Goal: Transaction & Acquisition: Purchase product/service

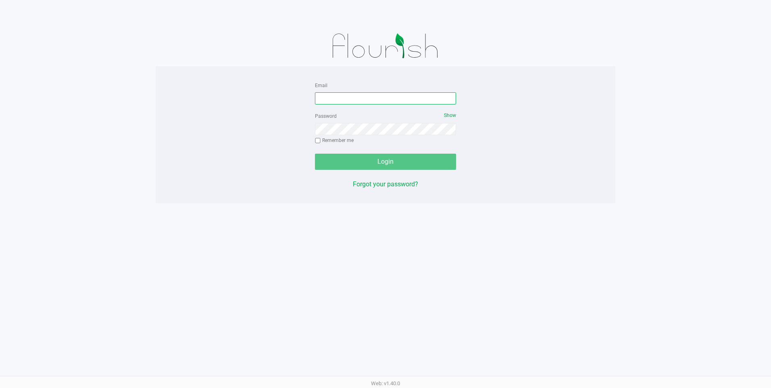
click at [343, 94] on input "Email" at bounding box center [385, 98] width 141 height 12
type input "[EMAIL_ADDRESS][DOMAIN_NAME]"
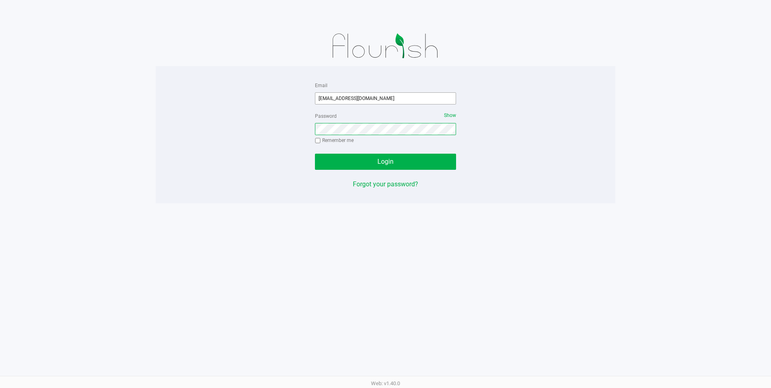
click at [315, 154] on button "Login" at bounding box center [385, 162] width 141 height 16
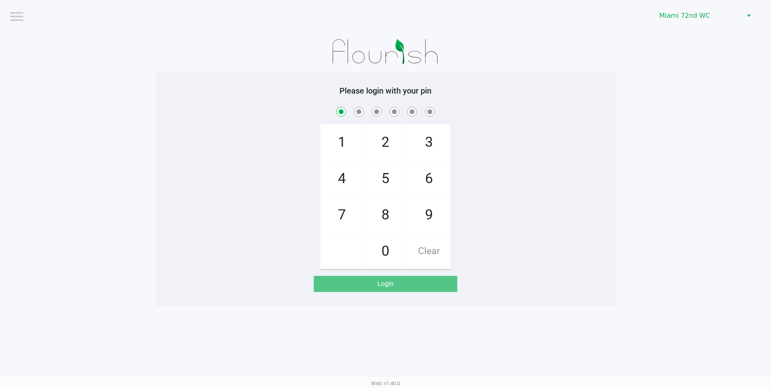
checkbox input "true"
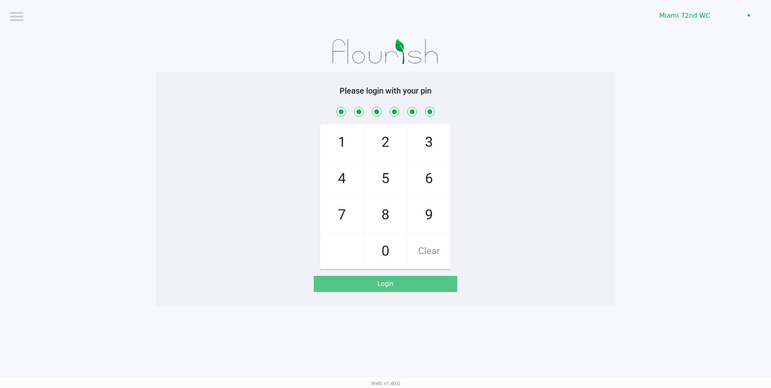
checkbox input "true"
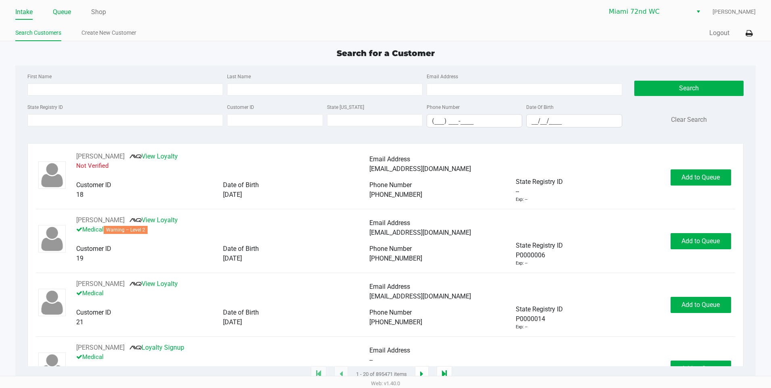
click at [61, 14] on link "Queue" at bounding box center [62, 11] width 18 height 11
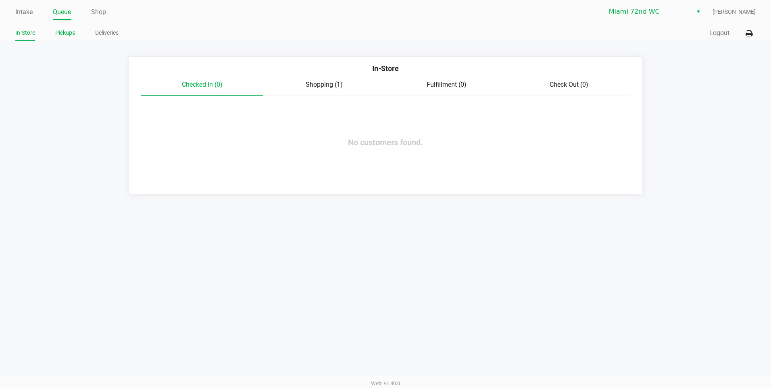
click at [71, 29] on link "Pickups" at bounding box center [65, 33] width 20 height 10
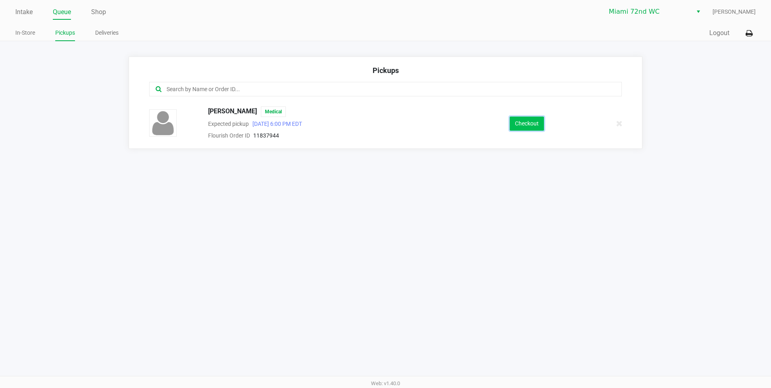
click at [515, 122] on button "Checkout" at bounding box center [527, 124] width 34 height 14
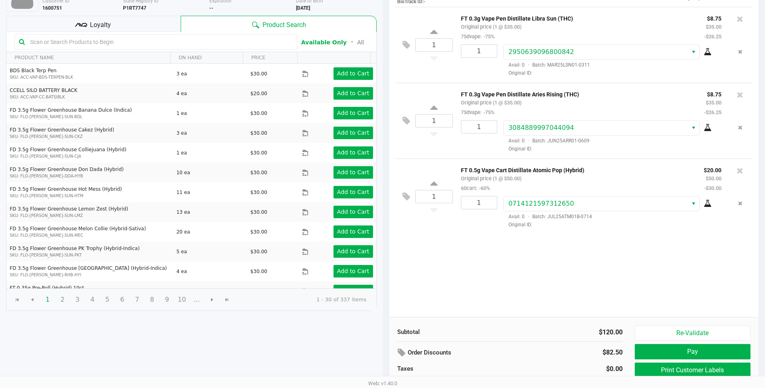
scroll to position [83, 0]
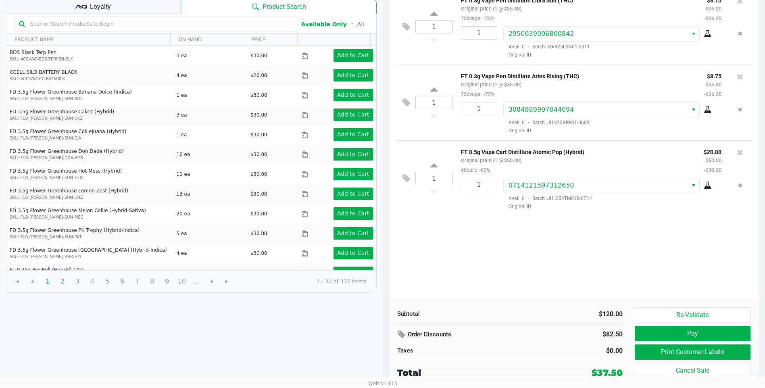
click at [689, 328] on button "Pay" at bounding box center [693, 333] width 116 height 15
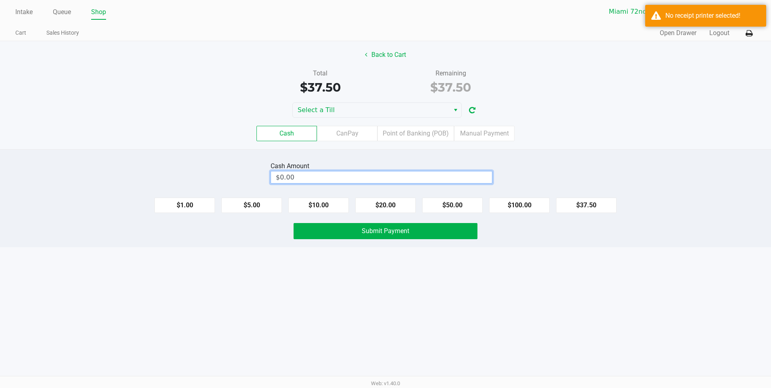
click at [394, 178] on input "$0.00" at bounding box center [381, 177] width 221 height 12
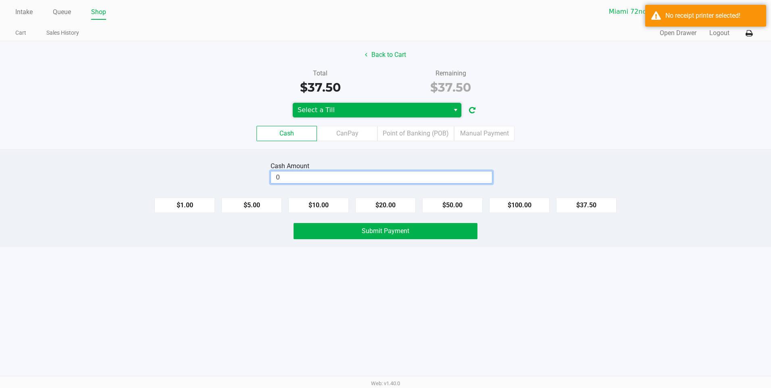
click at [397, 110] on span "Select a Till" at bounding box center [371, 110] width 147 height 10
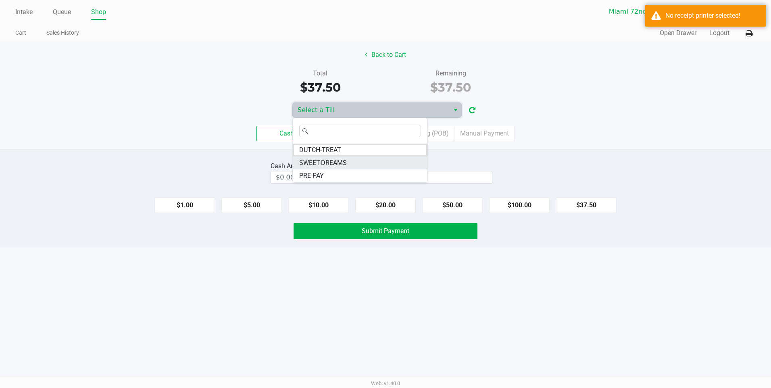
click at [334, 161] on span "SWEET-DREAMS" at bounding box center [323, 163] width 48 height 10
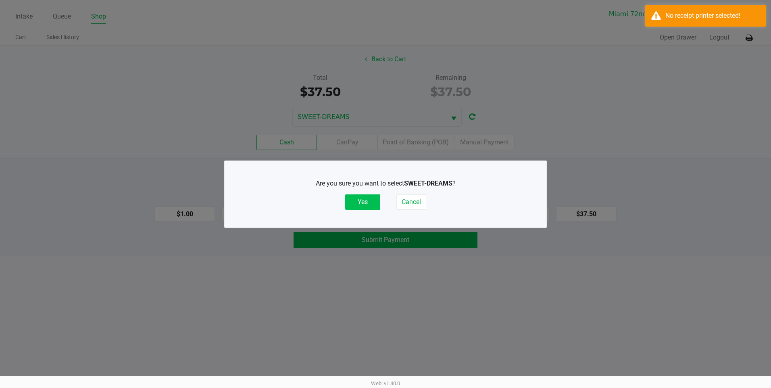
click at [359, 205] on button "Yes" at bounding box center [362, 201] width 35 height 15
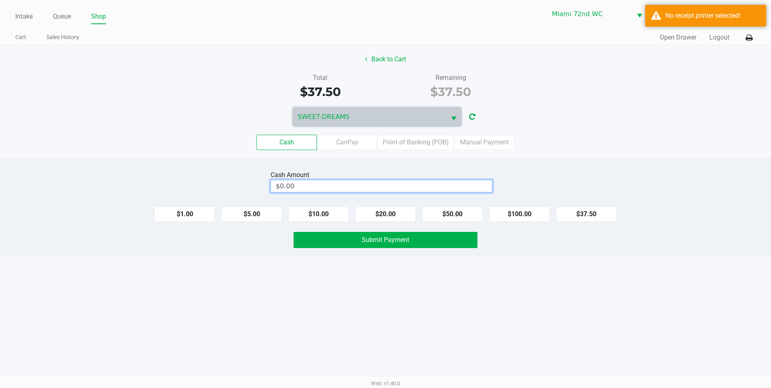
click at [321, 188] on input "$0.00" at bounding box center [381, 186] width 221 height 12
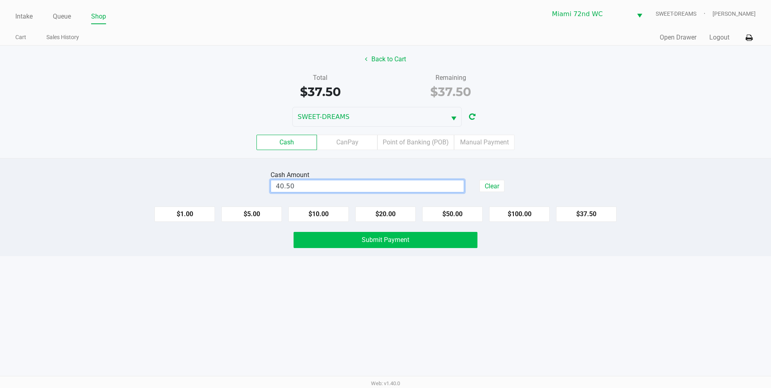
click at [377, 245] on button "Submit Payment" at bounding box center [386, 240] width 184 height 16
type input "$40.50"
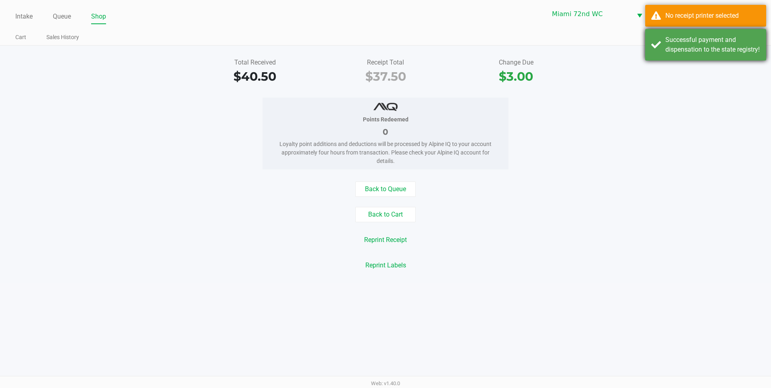
click at [712, 61] on div "Successful payment and dispensation to the state registry!" at bounding box center [705, 44] width 121 height 31
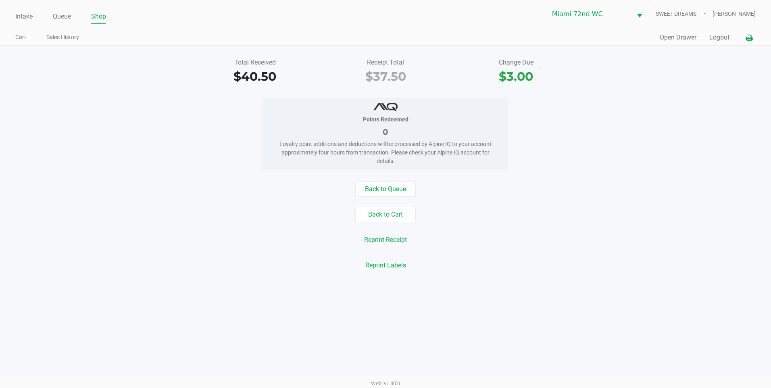
click at [752, 43] on button at bounding box center [749, 37] width 13 height 15
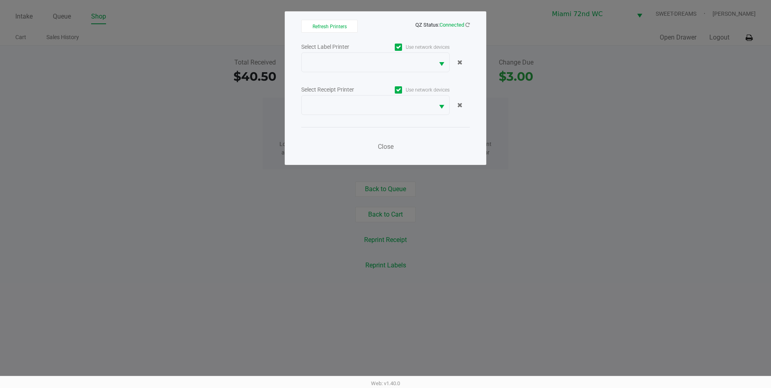
drag, startPoint x: 405, startPoint y: 119, endPoint x: 405, endPoint y: 111, distance: 8.1
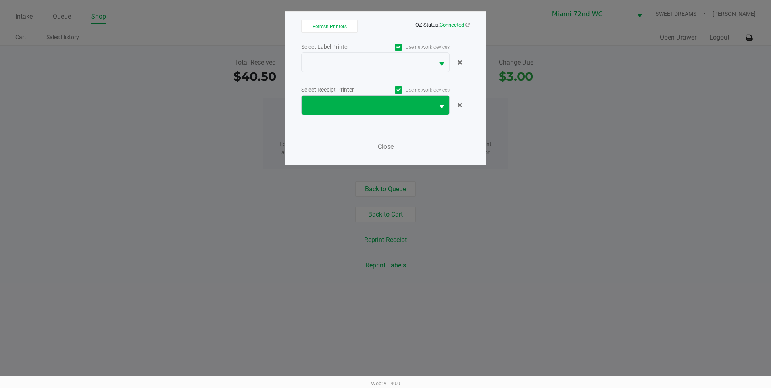
click at [405, 119] on div "Select Label Printer Use network devices Select Receipt Printer Use network dev…" at bounding box center [385, 99] width 169 height 115
click at [405, 111] on span at bounding box center [368, 105] width 132 height 19
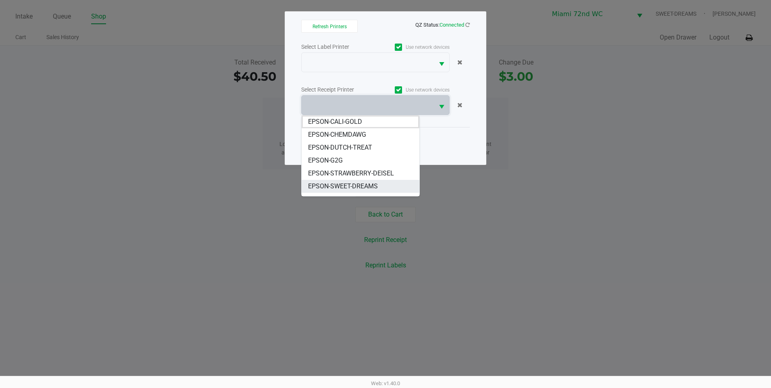
click at [348, 182] on span "EPSON-SWEET-DREAMS" at bounding box center [343, 187] width 70 height 10
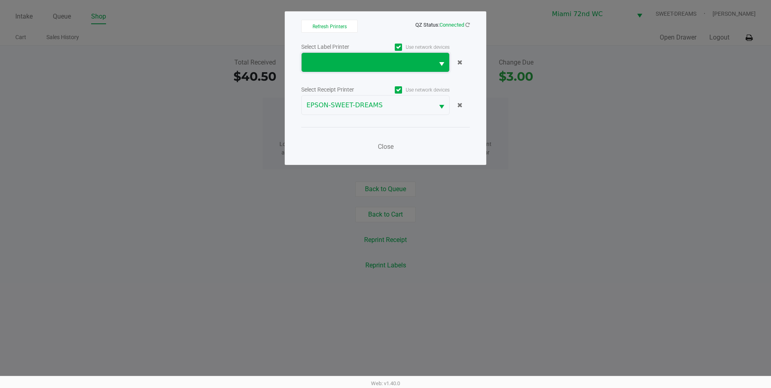
click at [357, 62] on span at bounding box center [368, 63] width 123 height 10
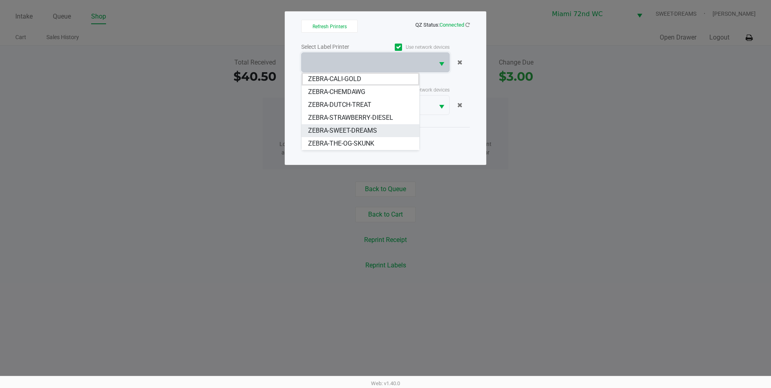
click at [354, 129] on span "ZEBRA-SWEET-DREAMS" at bounding box center [342, 131] width 69 height 10
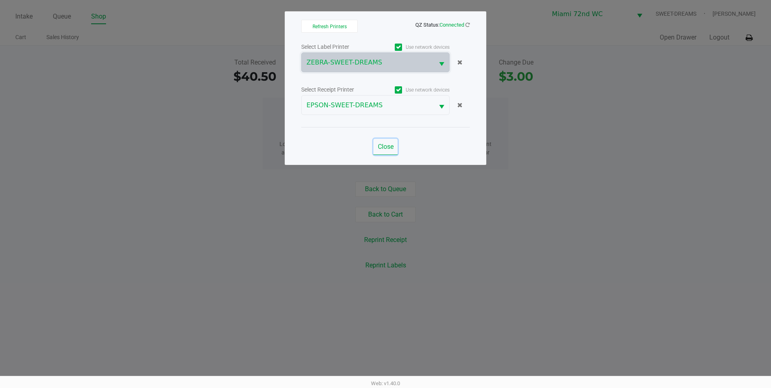
click at [383, 146] on span "Close" at bounding box center [386, 147] width 16 height 8
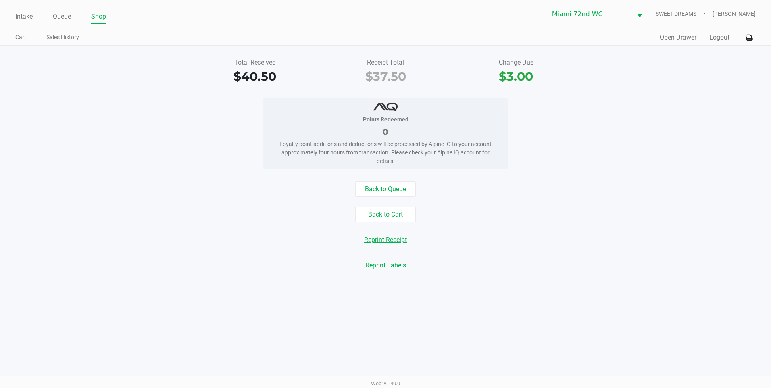
click at [399, 242] on button "Reprint Receipt" at bounding box center [385, 239] width 53 height 15
click at [668, 33] on button "Open Drawer" at bounding box center [678, 38] width 37 height 10
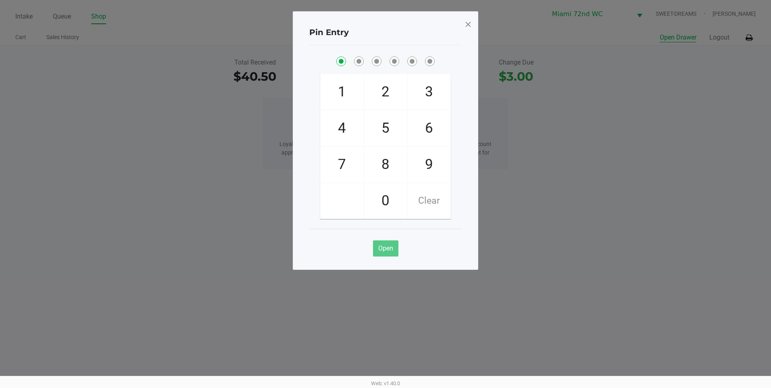
checkbox input "true"
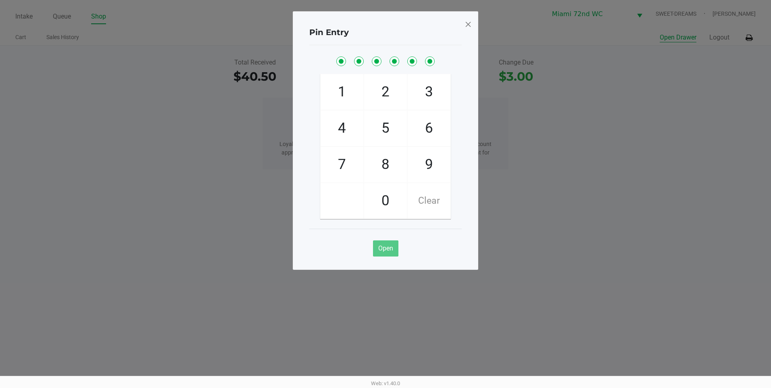
checkbox input "true"
click at [470, 23] on span at bounding box center [468, 24] width 7 height 13
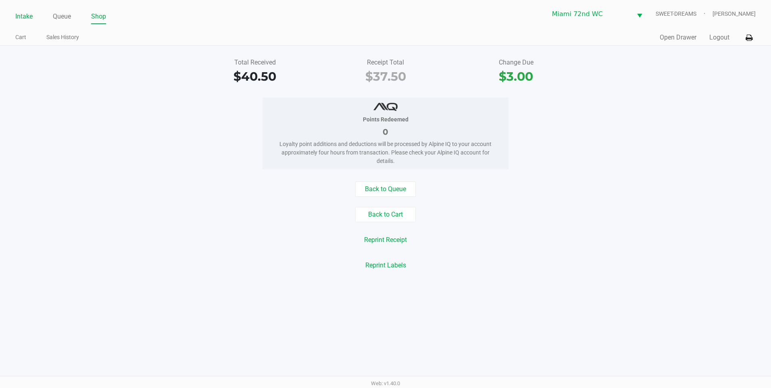
click at [19, 20] on link "Intake" at bounding box center [23, 16] width 17 height 11
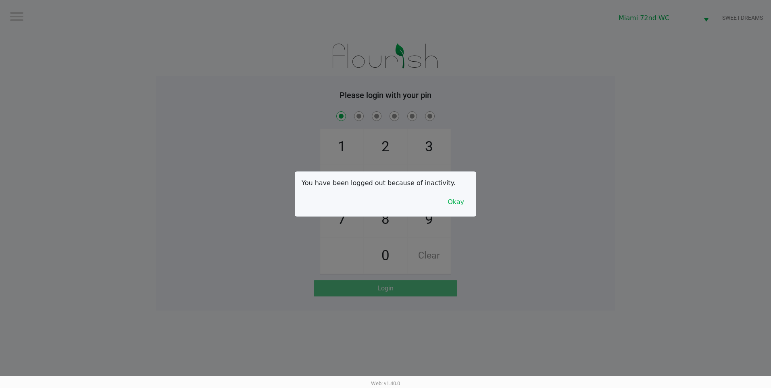
checkbox input "true"
checkbox input "false"
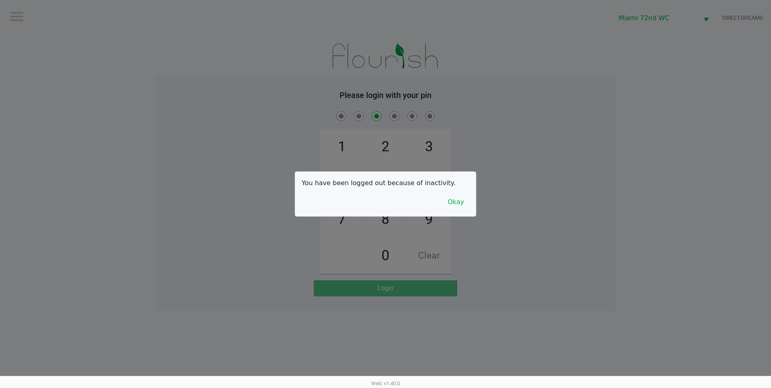
checkbox input "false"
checkbox input "true"
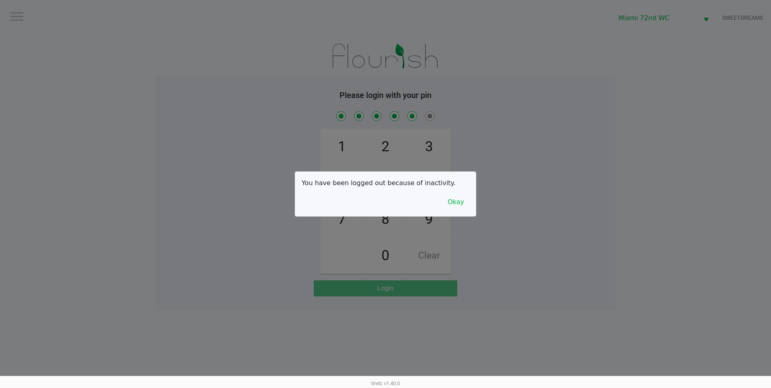
checkbox input "true"
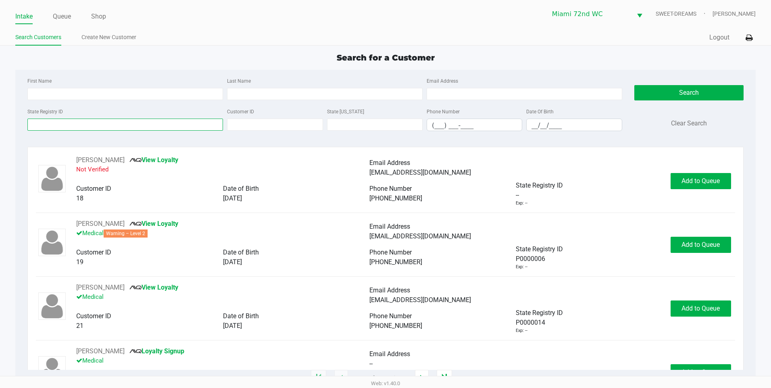
click at [127, 123] on input "State Registry ID" at bounding box center [125, 125] width 196 height 12
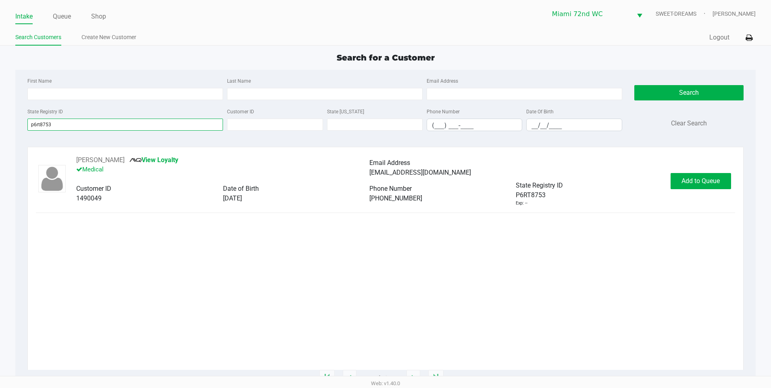
type input "p6rt8753"
click at [727, 152] on div "[PERSON_NAME] View Loyalty Medical Email Address [EMAIL_ADDRESS][DOMAIN_NAME] C…" at bounding box center [385, 263] width 716 height 232
click at [720, 169] on div "[PERSON_NAME] View Loyalty Medical Email Address [EMAIL_ADDRESS][DOMAIN_NAME] C…" at bounding box center [385, 180] width 699 height 51
click at [705, 182] on span "Add to Queue" at bounding box center [701, 181] width 38 height 8
click at [703, 182] on div "Add to Queue" at bounding box center [701, 181] width 61 height 16
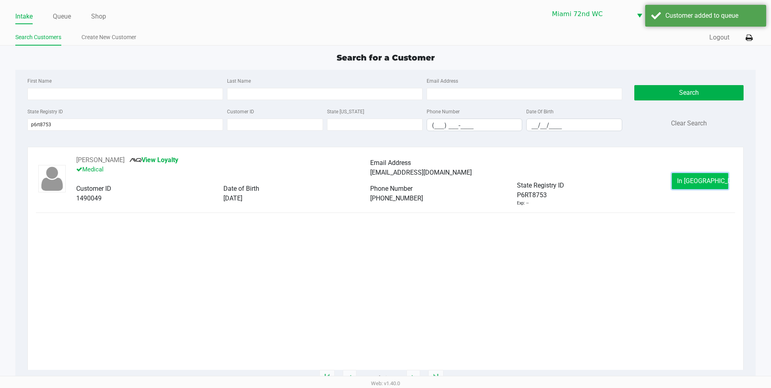
click at [695, 184] on span "In [GEOGRAPHIC_DATA]" at bounding box center [711, 181] width 68 height 8
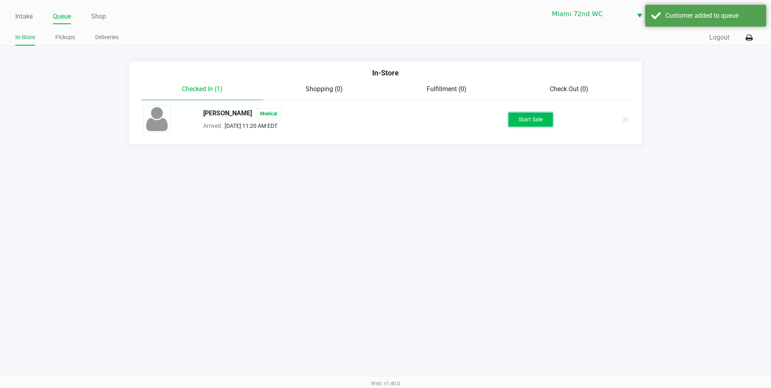
click at [538, 123] on button "Start Sale" at bounding box center [531, 120] width 44 height 14
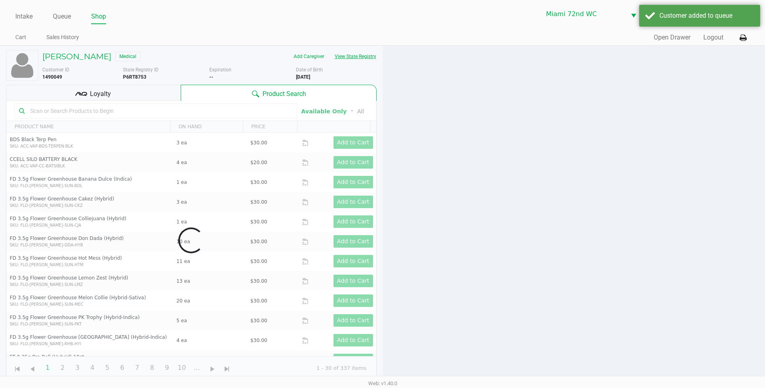
click at [361, 58] on button "View State Registry" at bounding box center [353, 56] width 47 height 13
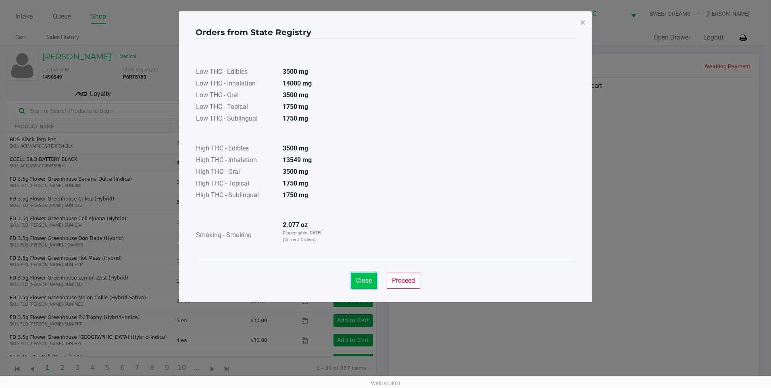
click at [365, 281] on span "Close" at bounding box center [364, 281] width 16 height 8
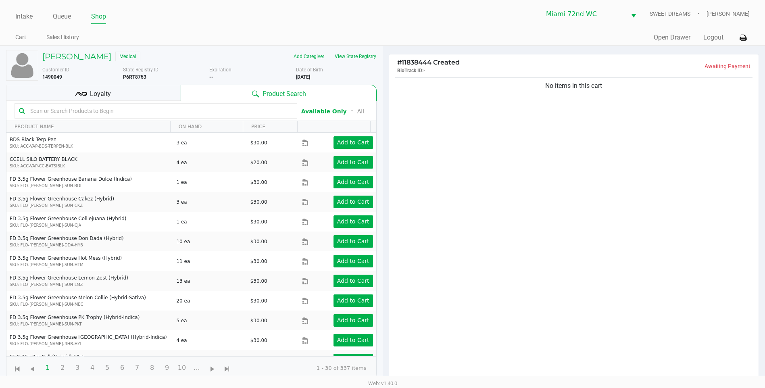
click at [120, 108] on input "text" at bounding box center [160, 111] width 266 height 12
click at [75, 58] on h5 "[PERSON_NAME]" at bounding box center [76, 57] width 69 height 10
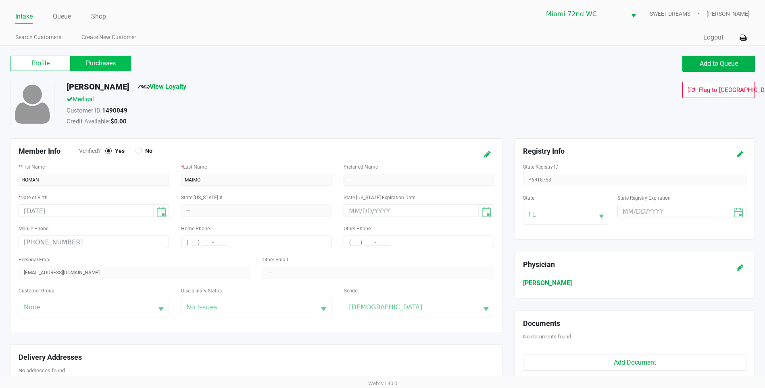
click at [114, 67] on label "Purchases" at bounding box center [101, 63] width 61 height 15
click at [0, 0] on 1 "Purchases" at bounding box center [0, 0] width 0 height 0
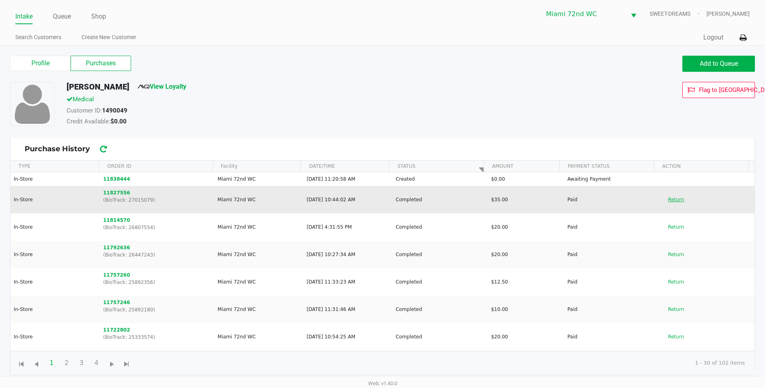
click at [678, 204] on button "Return" at bounding box center [676, 199] width 27 height 13
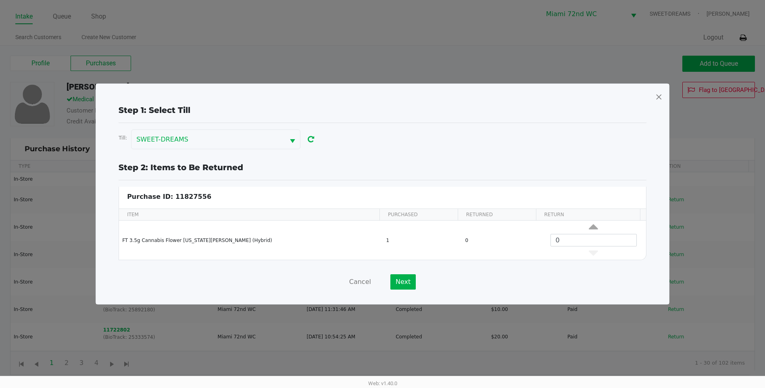
drag, startPoint x: 660, startPoint y: 95, endPoint x: 696, endPoint y: 147, distance: 63.2
click at [661, 95] on span at bounding box center [658, 96] width 7 height 13
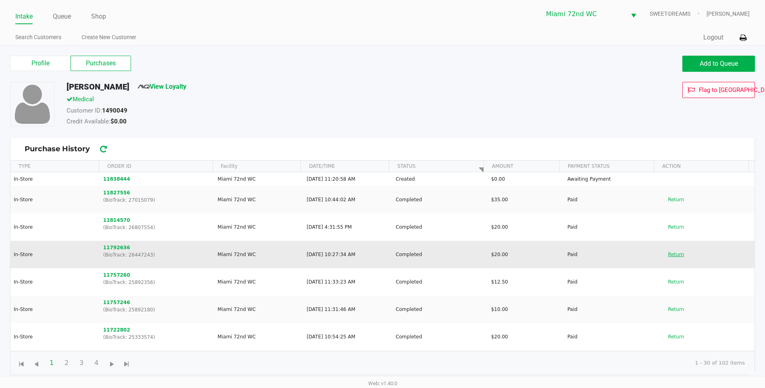
click at [675, 254] on button "Return" at bounding box center [676, 254] width 27 height 13
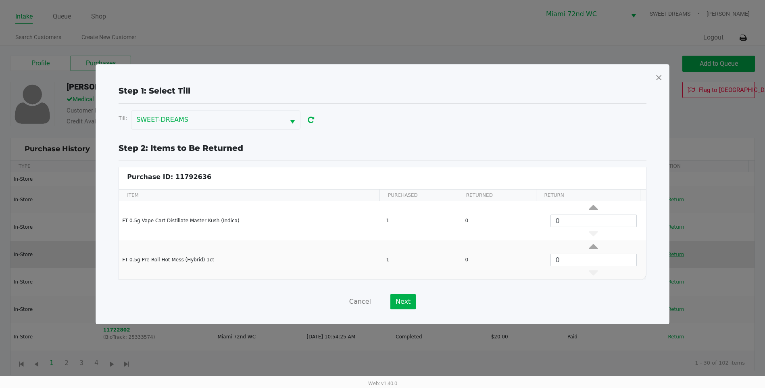
click at [657, 81] on span at bounding box center [658, 77] width 7 height 13
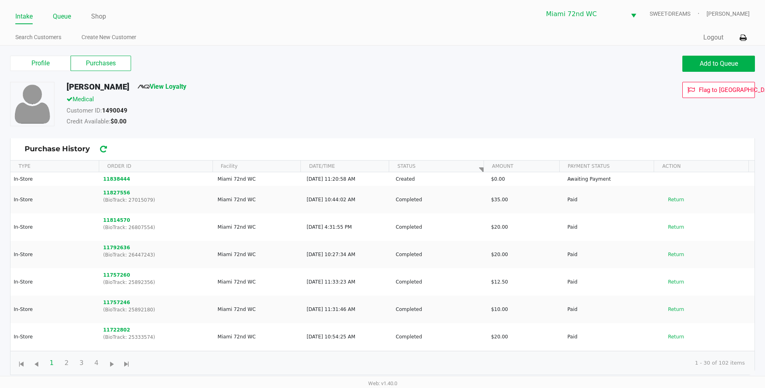
click at [62, 13] on link "Queue" at bounding box center [62, 16] width 18 height 11
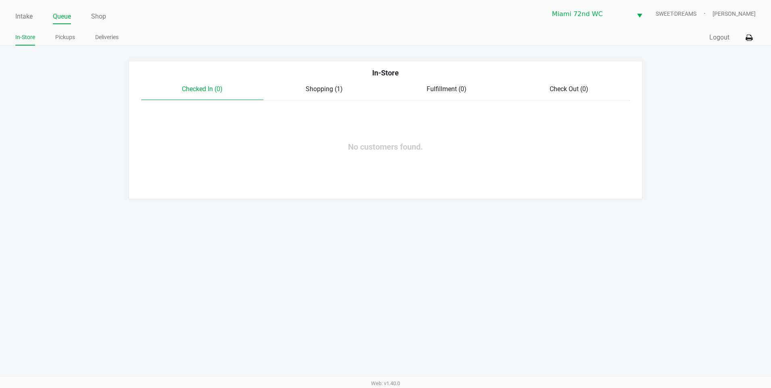
click at [313, 93] on span "Shopping (1)" at bounding box center [324, 89] width 37 height 8
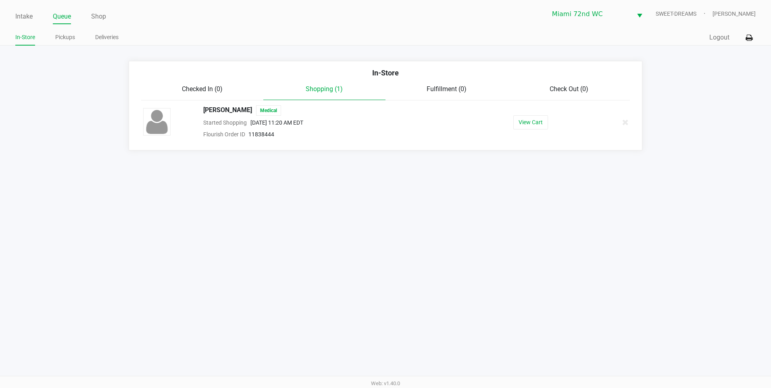
click at [514, 127] on button "View Cart" at bounding box center [530, 122] width 35 height 14
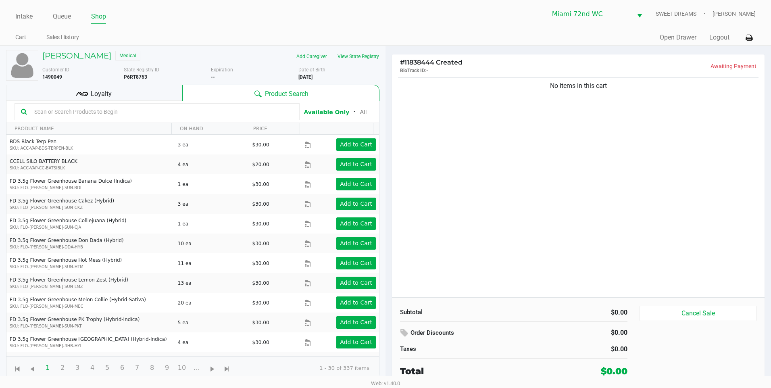
click at [551, 205] on div "No items in this cart" at bounding box center [578, 186] width 373 height 221
click at [548, 221] on div "No items in this cart" at bounding box center [578, 186] width 373 height 221
click at [544, 217] on div "No items in this cart" at bounding box center [578, 186] width 373 height 221
click at [45, 114] on input "text" at bounding box center [162, 112] width 262 height 12
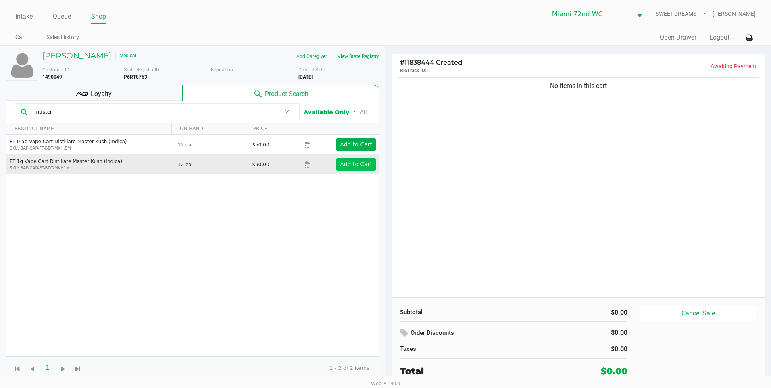
click at [343, 167] on app-button-loader "Add to Cart" at bounding box center [356, 164] width 32 height 6
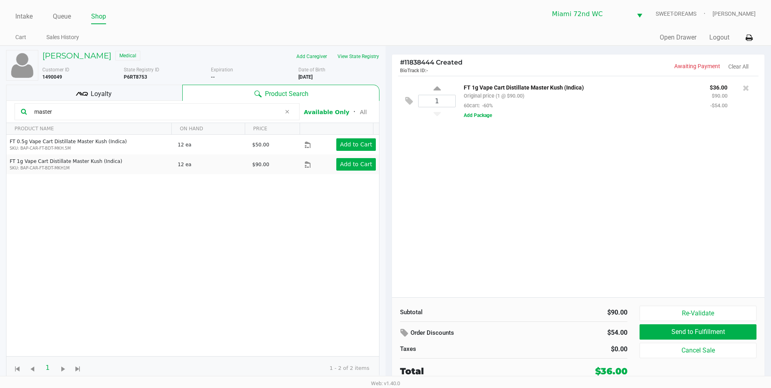
click at [240, 113] on input "master" at bounding box center [156, 112] width 250 height 12
type input "m"
type input "grav"
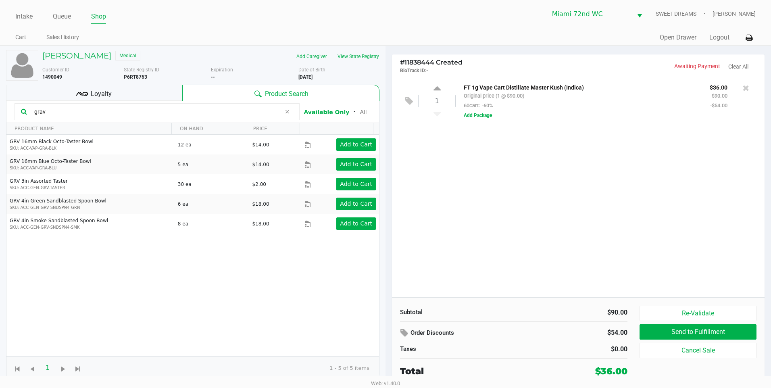
click at [547, 228] on div "1 FT 1g Vape Cart Distillate Master Kush (Indica) Original price (1 @ $90.00) 6…" at bounding box center [578, 186] width 373 height 221
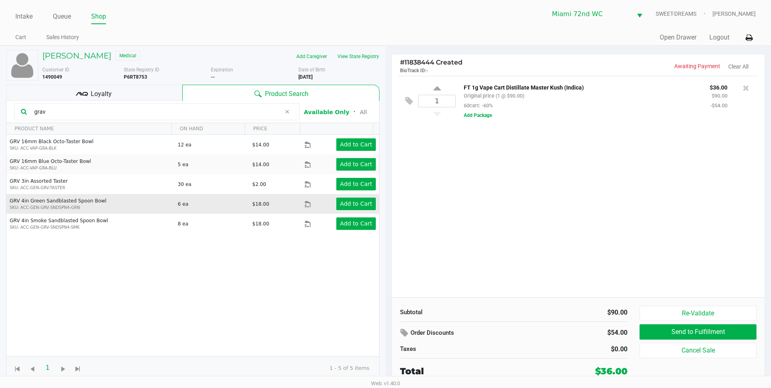
click at [361, 210] on td "Add to Cart" at bounding box center [342, 204] width 75 height 20
click at [361, 206] on app-button-loader "Add to Cart" at bounding box center [356, 203] width 32 height 6
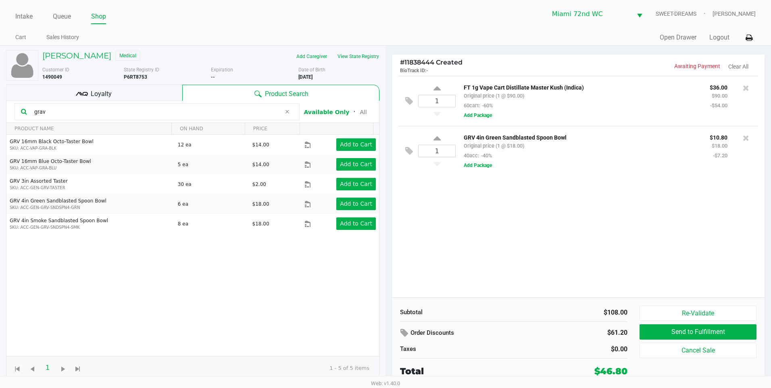
click at [564, 223] on div "1 FT 1g Vape Cart Distillate Master Kush (Indica) Original price (1 @ $90.00) 6…" at bounding box center [578, 186] width 373 height 221
click at [478, 166] on button "Add Package" at bounding box center [478, 165] width 28 height 7
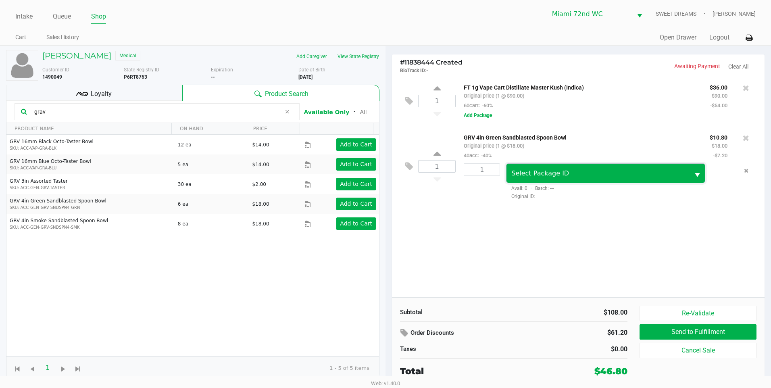
click at [552, 178] on span "Select Package ID" at bounding box center [597, 174] width 173 height 10
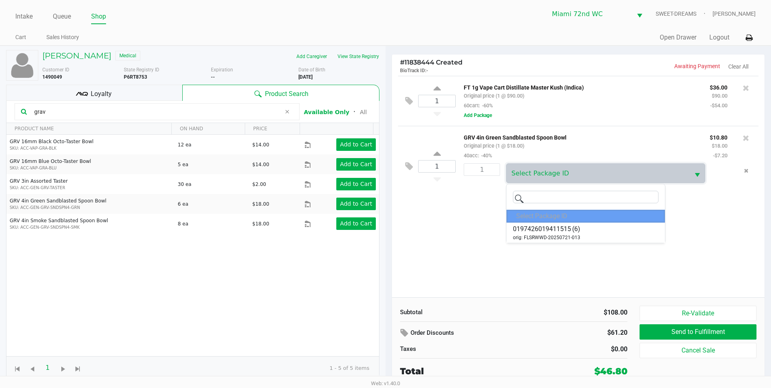
click at [574, 257] on div "1 FT 1g Vape Cart Distillate Master Kush (Indica) Original price (1 @ $90.00) 6…" at bounding box center [578, 186] width 373 height 221
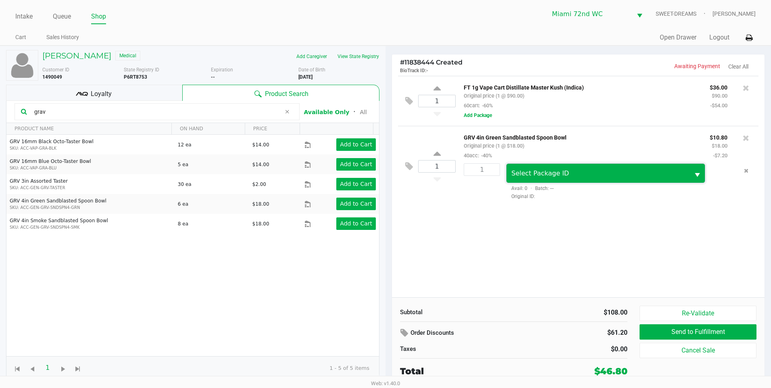
click at [549, 165] on span "Select Package ID" at bounding box center [598, 173] width 183 height 19
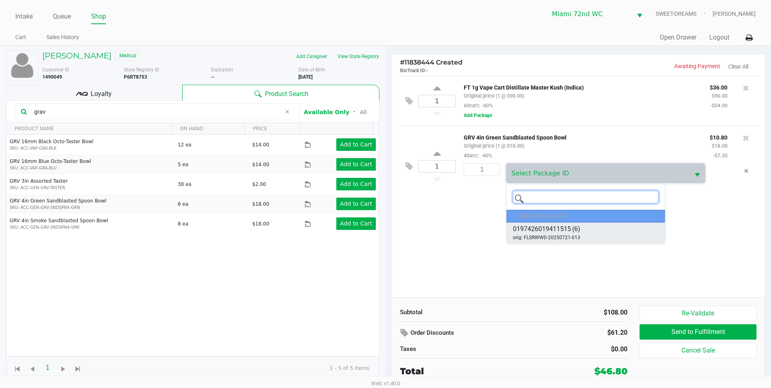
click at [556, 229] on span "0197426019411515" at bounding box center [542, 229] width 58 height 10
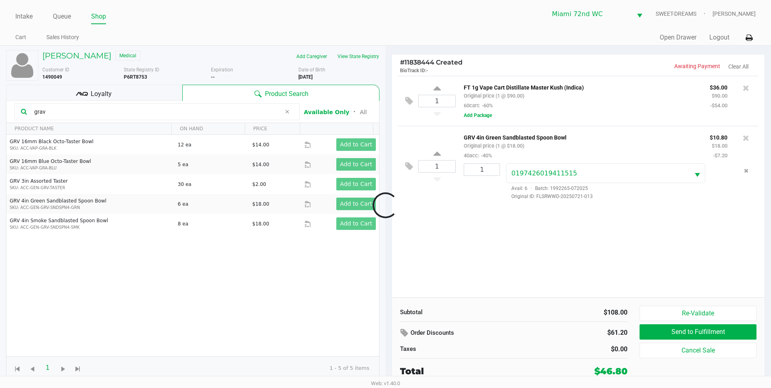
click at [525, 257] on div "1 FT 1g Vape Cart Distillate Master Kush (Indica) Original price (1 @ $90.00) 6…" at bounding box center [578, 186] width 373 height 221
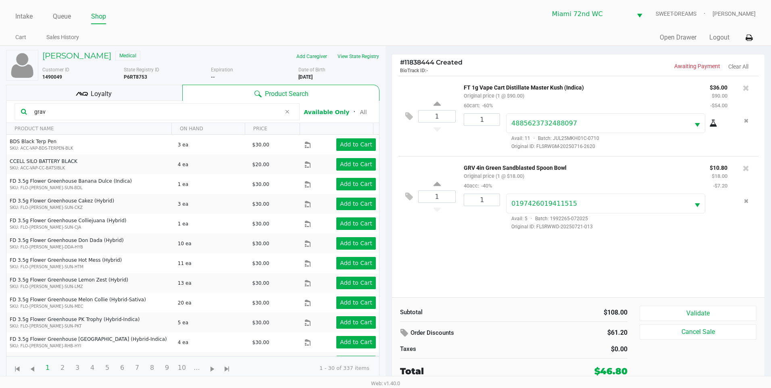
click at [707, 315] on button "Validate" at bounding box center [698, 313] width 117 height 15
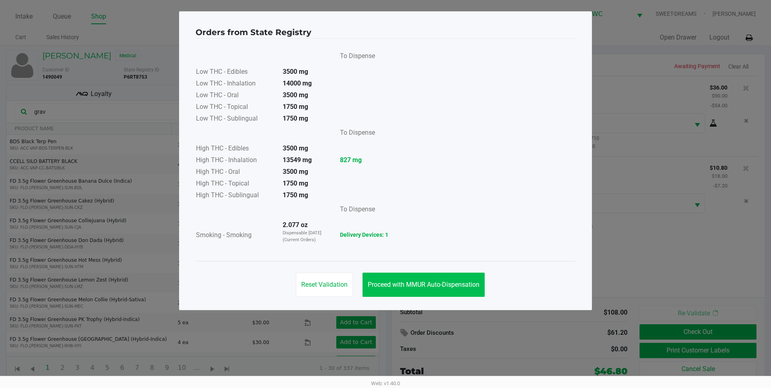
click at [446, 282] on span "Proceed with MMUR Auto-Dispensation" at bounding box center [424, 285] width 112 height 8
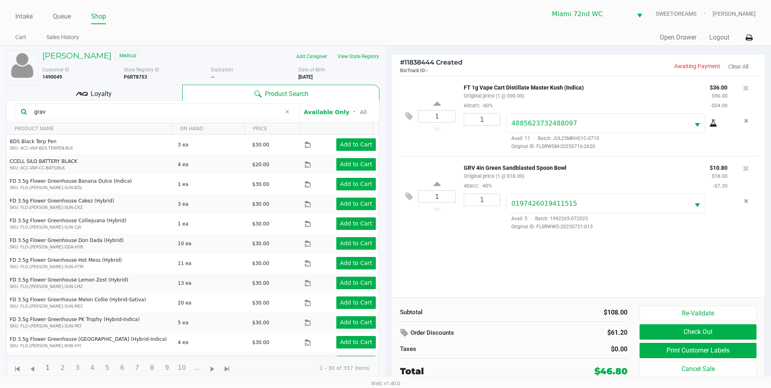
click at [723, 351] on button "Print Customer Labels" at bounding box center [698, 350] width 117 height 15
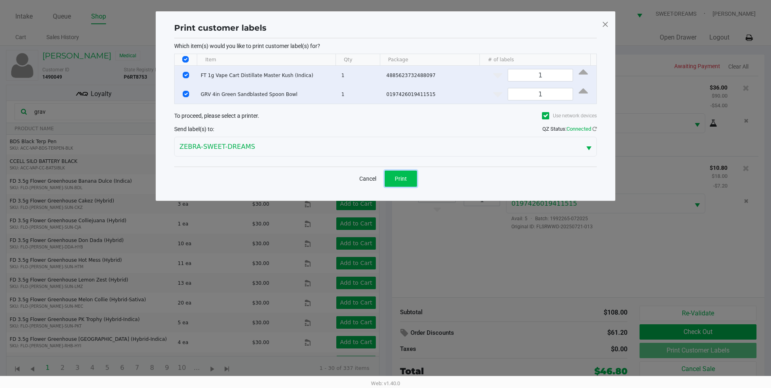
click at [409, 180] on button "Print" at bounding box center [401, 179] width 32 height 16
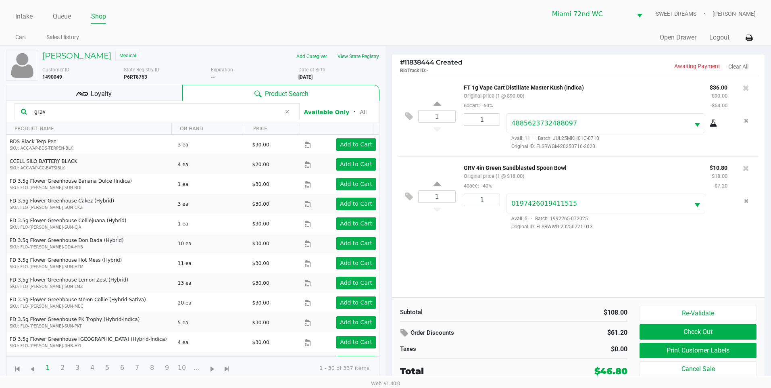
click at [89, 99] on div "Loyalty" at bounding box center [94, 93] width 176 height 16
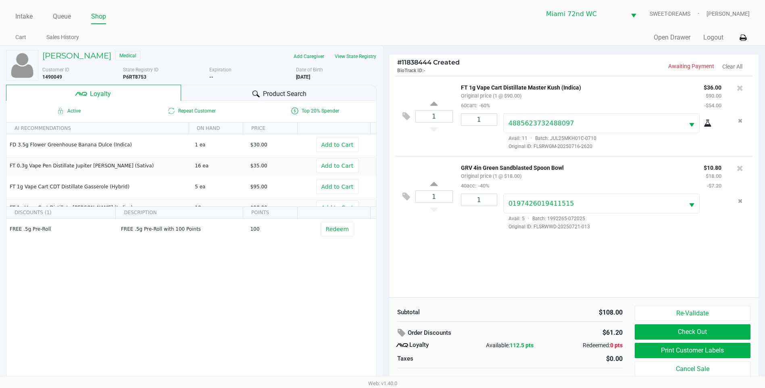
click at [691, 329] on button "Check Out" at bounding box center [693, 331] width 116 height 15
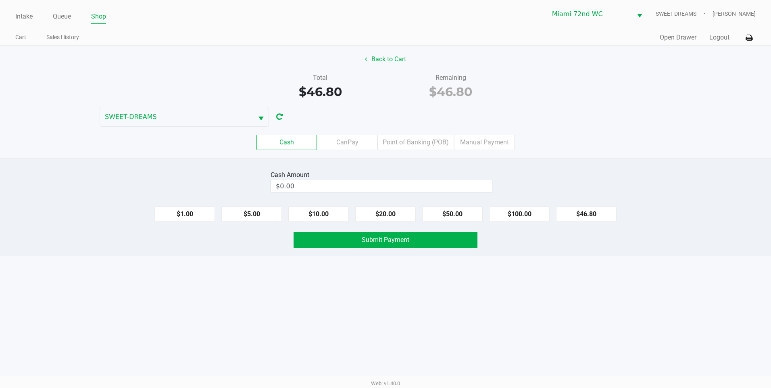
click at [392, 219] on button "$20.00" at bounding box center [385, 214] width 61 height 15
click at [397, 214] on button "$20.00" at bounding box center [385, 214] width 61 height 15
click at [392, 216] on button "$20.00" at bounding box center [385, 214] width 61 height 15
type input "$60.00"
click at [375, 239] on span "Submit Payment" at bounding box center [386, 240] width 48 height 8
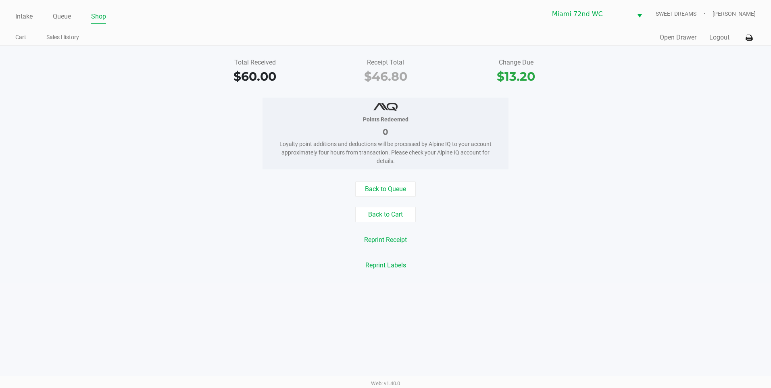
click at [19, 6] on div "Intake Queue Shop Miami 72nd [PERSON_NAME]-DREAMS [PERSON_NAME]" at bounding box center [385, 14] width 741 height 20
click at [27, 23] on li "Intake" at bounding box center [23, 17] width 17 height 14
click at [26, 20] on link "Intake" at bounding box center [23, 16] width 17 height 11
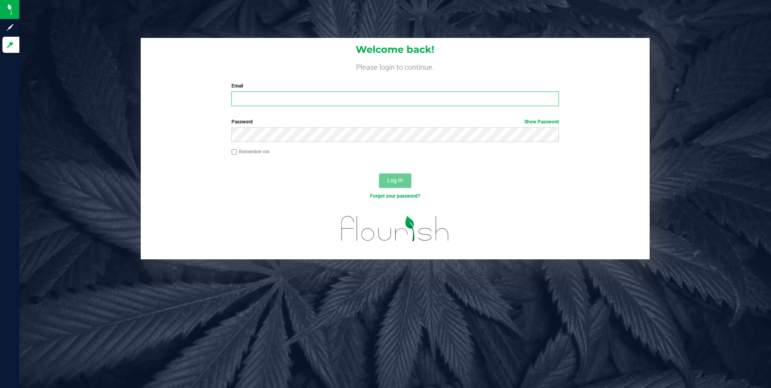
click at [248, 96] on input "Email" at bounding box center [396, 99] width 328 height 15
type input "[EMAIL_ADDRESS][DOMAIN_NAME]"
click at [379, 173] on button "Log In" at bounding box center [395, 180] width 32 height 15
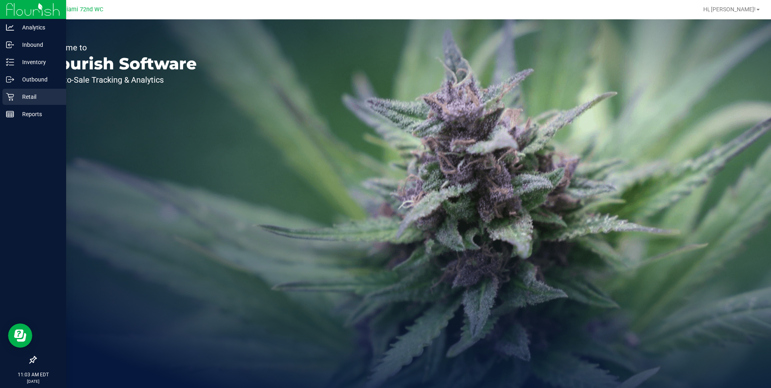
click at [12, 100] on icon at bounding box center [10, 97] width 8 height 8
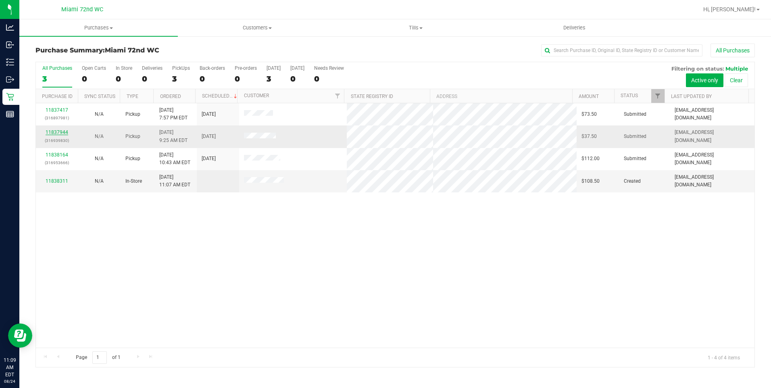
click at [58, 132] on link "11837944" at bounding box center [57, 132] width 23 height 6
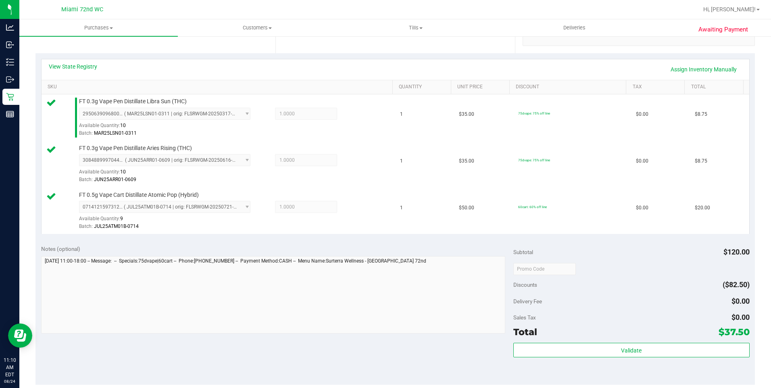
scroll to position [169, 0]
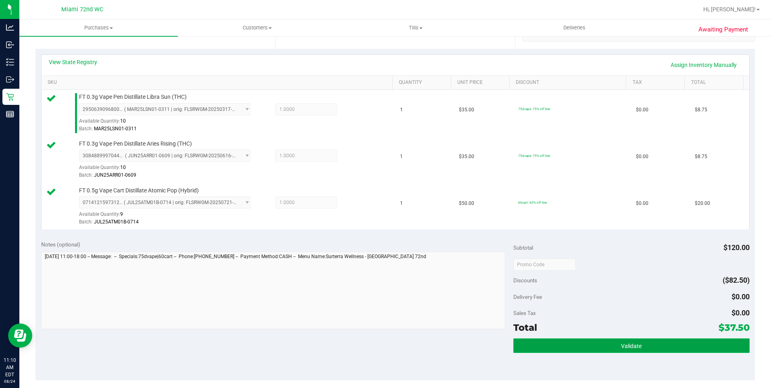
click at [543, 353] on button "Validate" at bounding box center [631, 345] width 236 height 15
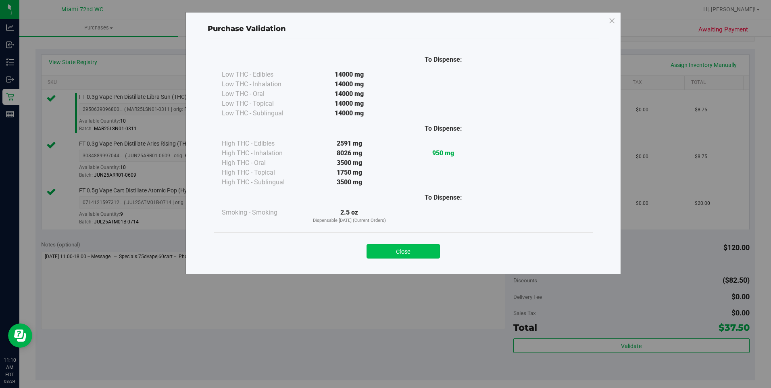
click at [424, 252] on button "Close" at bounding box center [403, 251] width 73 height 15
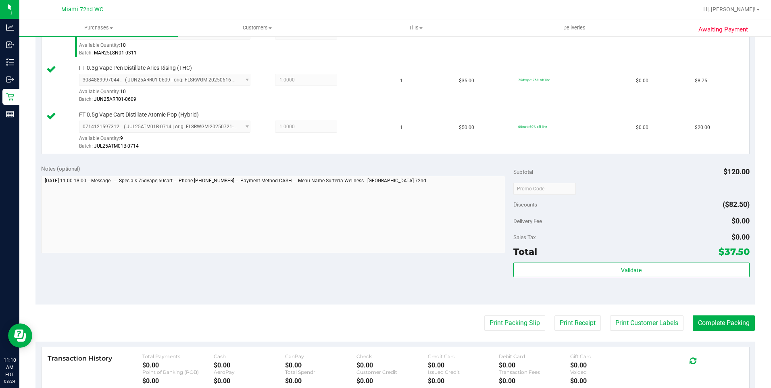
scroll to position [296, 0]
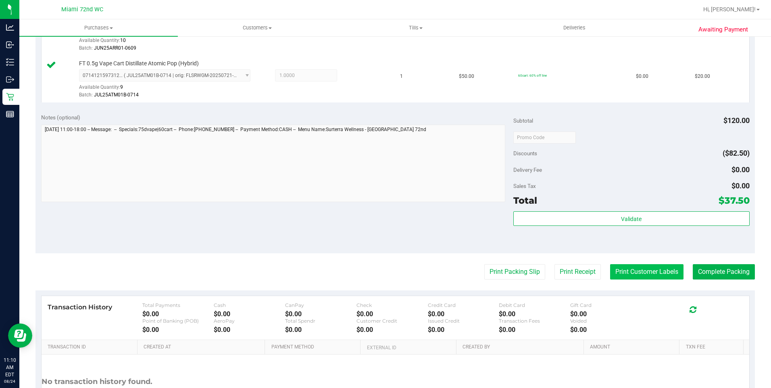
click at [632, 278] on button "Print Customer Labels" at bounding box center [646, 271] width 73 height 15
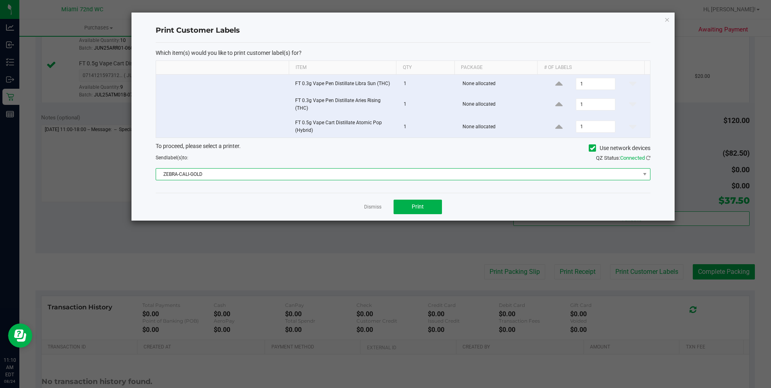
click at [401, 174] on span "ZEBRA-CALI-GOLD" at bounding box center [398, 174] width 484 height 11
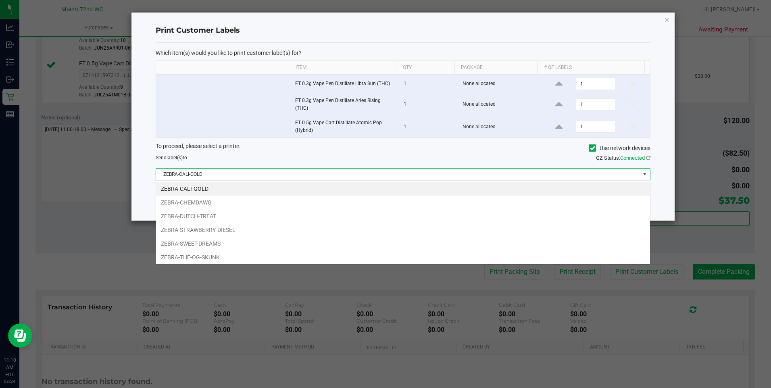
scroll to position [12, 495]
click at [215, 244] on li "ZEBRA-SWEET-DREAMS" at bounding box center [403, 244] width 494 height 14
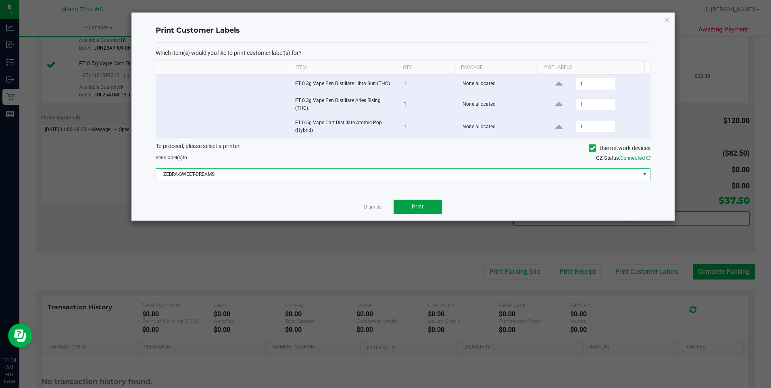
click at [441, 203] on button "Print" at bounding box center [418, 207] width 48 height 15
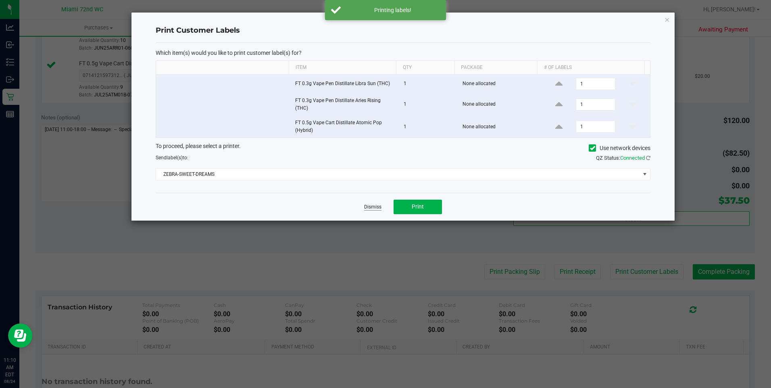
click at [372, 205] on link "Dismiss" at bounding box center [372, 207] width 17 height 7
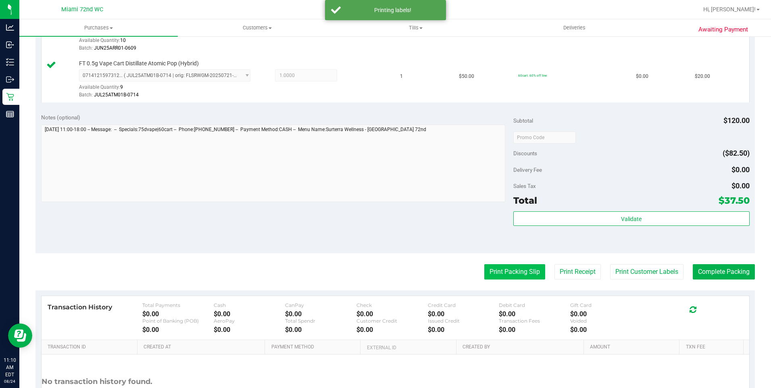
click at [522, 269] on button "Print Packing Slip" at bounding box center [514, 271] width 61 height 15
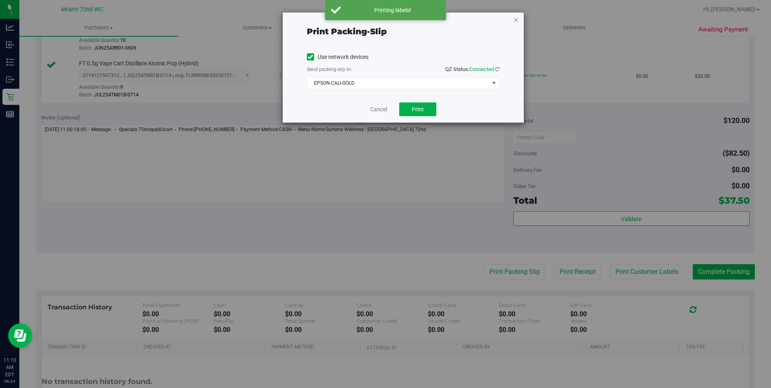
click at [516, 21] on icon "button" at bounding box center [516, 20] width 6 height 10
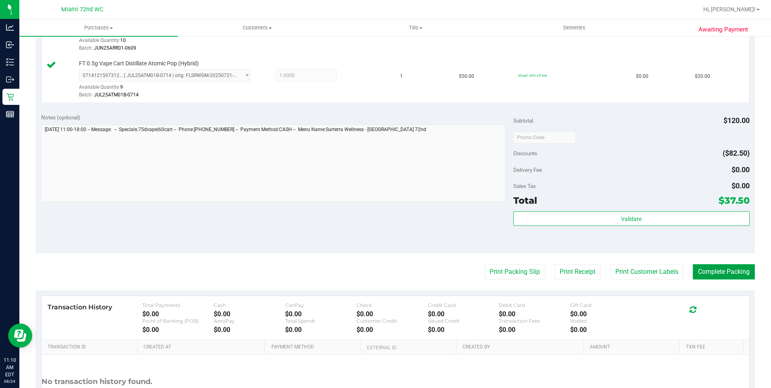
click at [719, 272] on button "Complete Packing" at bounding box center [724, 271] width 62 height 15
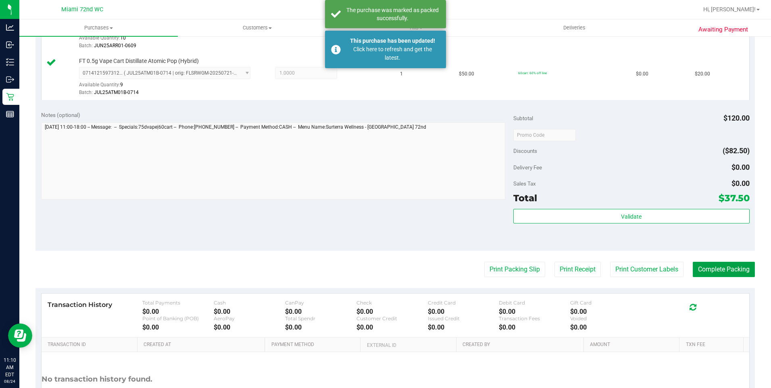
scroll to position [296, 0]
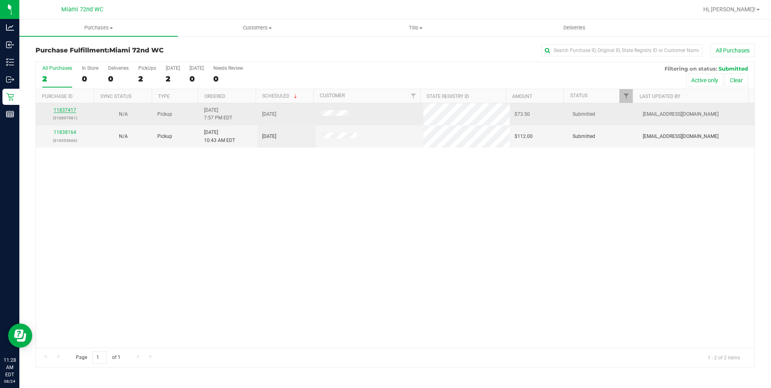
click at [64, 108] on link "11837417" at bounding box center [65, 110] width 23 height 6
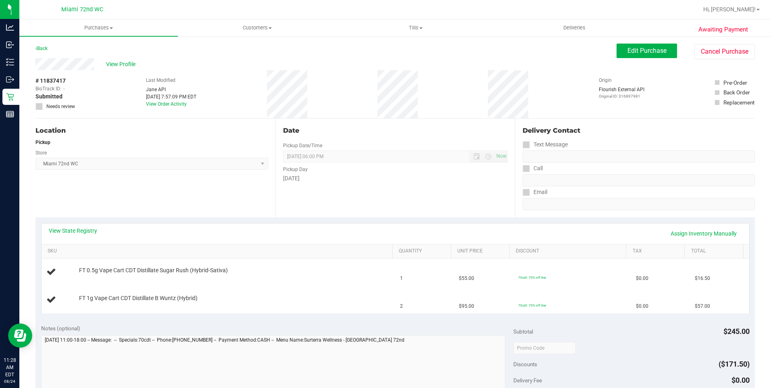
click at [254, 240] on div "View State Registry Assign Inventory Manually" at bounding box center [396, 233] width 708 height 21
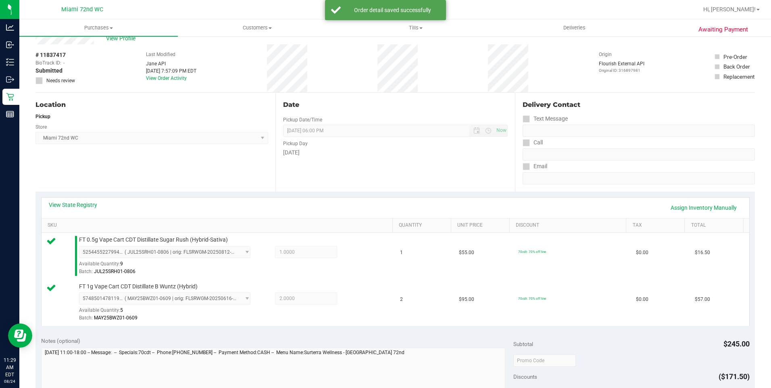
scroll to position [260, 0]
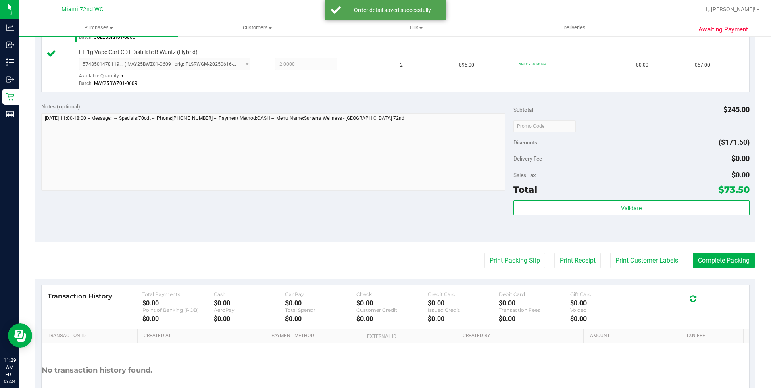
click at [670, 219] on div "Validate" at bounding box center [631, 218] width 236 height 36
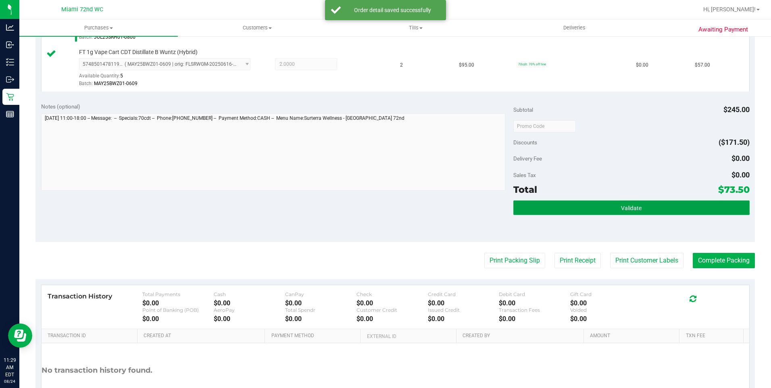
click at [666, 211] on button "Validate" at bounding box center [631, 207] width 236 height 15
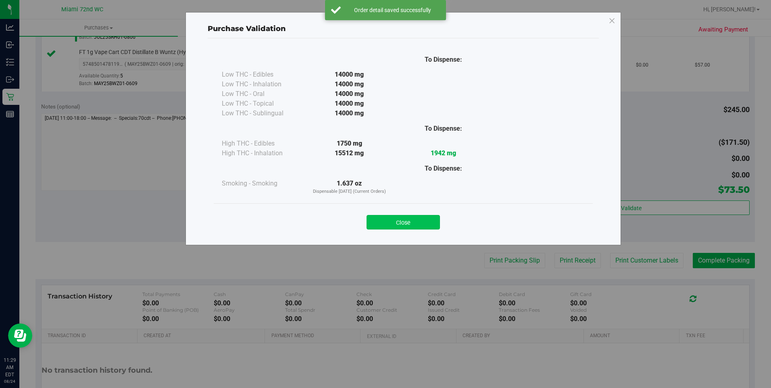
click at [405, 216] on div "Close" at bounding box center [403, 220] width 367 height 20
click at [393, 228] on button "Close" at bounding box center [403, 222] width 73 height 15
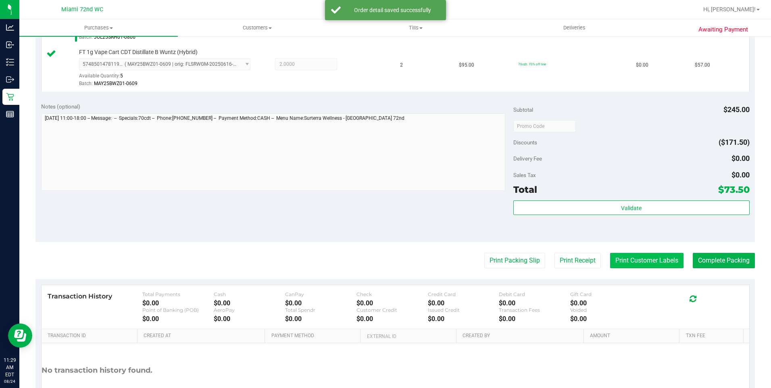
click at [637, 263] on button "Print Customer Labels" at bounding box center [646, 260] width 73 height 15
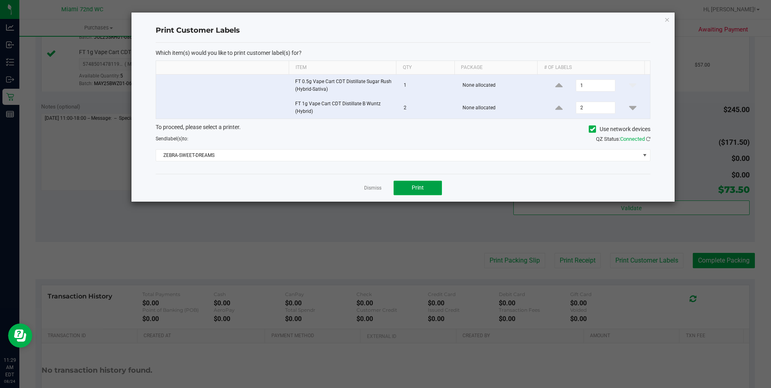
click at [412, 192] on button "Print" at bounding box center [418, 188] width 48 height 15
click at [375, 184] on app-cancel-button "Dismiss" at bounding box center [372, 188] width 17 height 8
click at [374, 187] on link "Dismiss" at bounding box center [372, 188] width 17 height 7
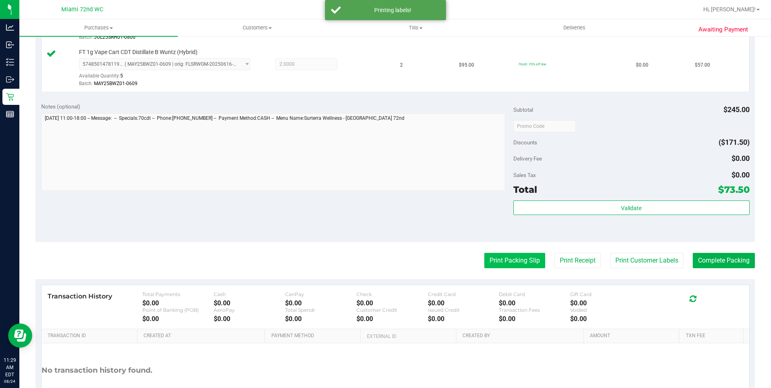
click at [484, 259] on button "Print Packing Slip" at bounding box center [514, 260] width 61 height 15
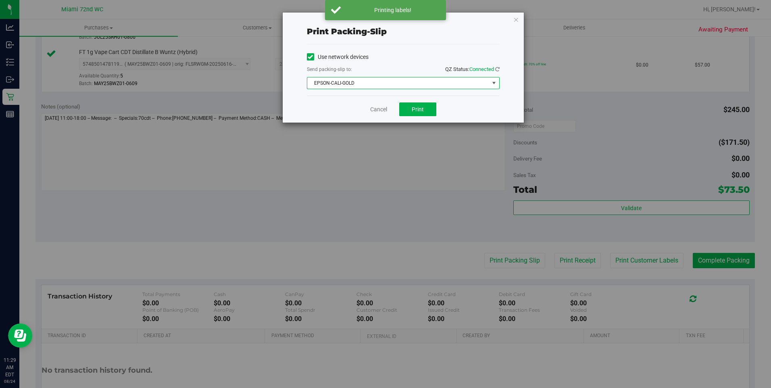
click at [410, 82] on span "EPSON-CALI-GOLD" at bounding box center [398, 82] width 182 height 11
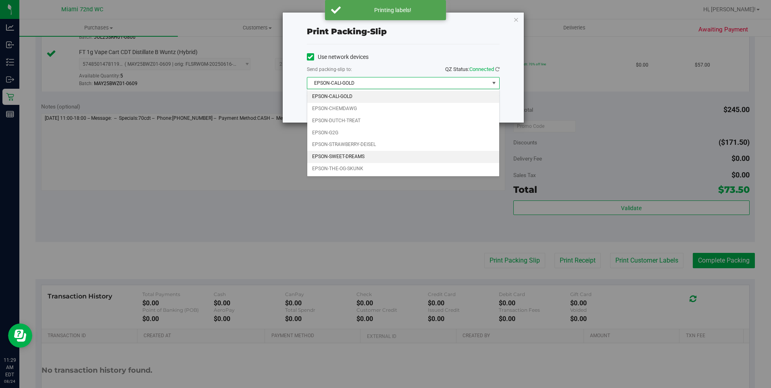
click at [361, 160] on li "EPSON-SWEET-DREAMS" at bounding box center [403, 157] width 192 height 12
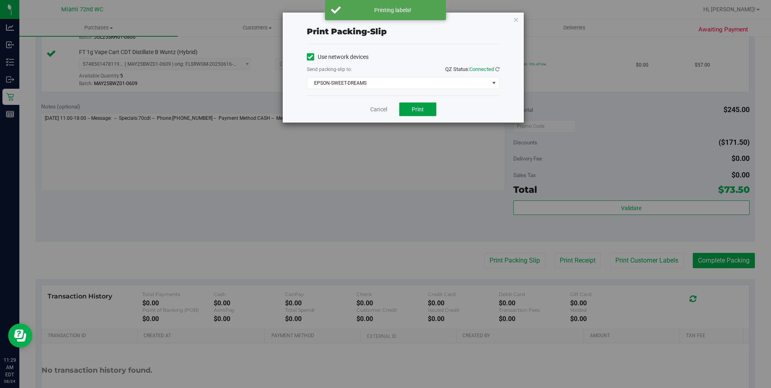
click at [420, 113] on button "Print" at bounding box center [417, 109] width 37 height 14
click at [378, 111] on link "Cancel" at bounding box center [378, 109] width 17 height 8
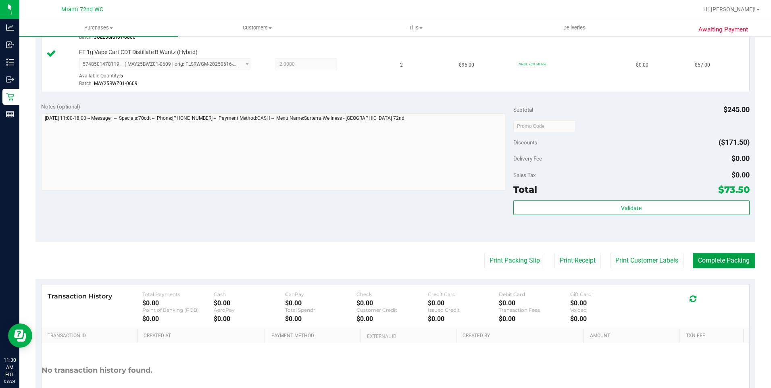
click at [719, 265] on button "Complete Packing" at bounding box center [724, 260] width 62 height 15
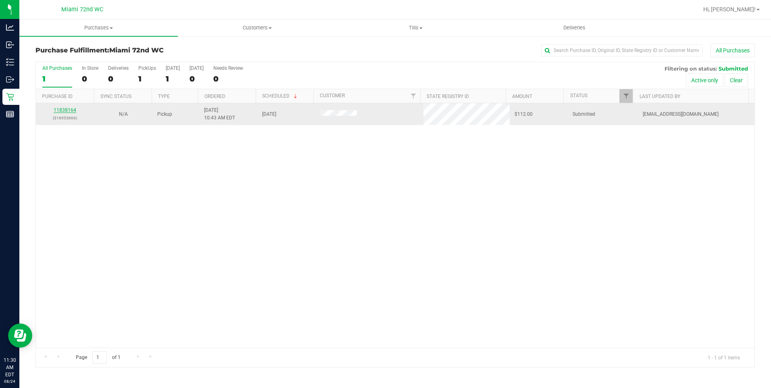
click at [72, 109] on link "11838164" at bounding box center [65, 110] width 23 height 6
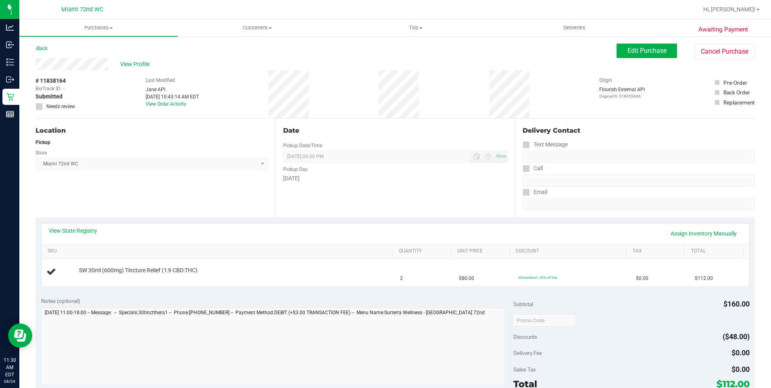
scroll to position [40, 0]
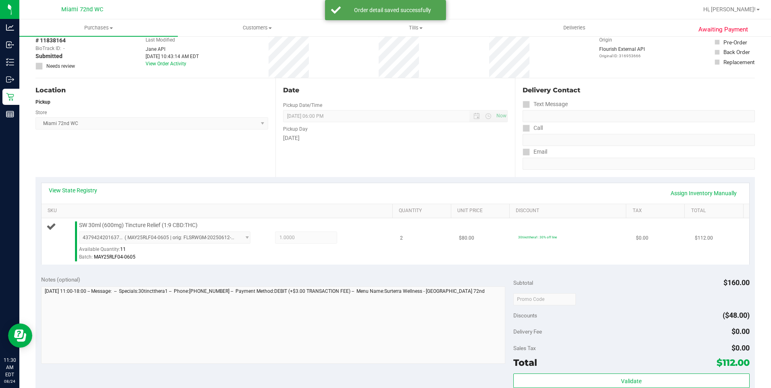
click at [407, 245] on td "2" at bounding box center [424, 241] width 59 height 46
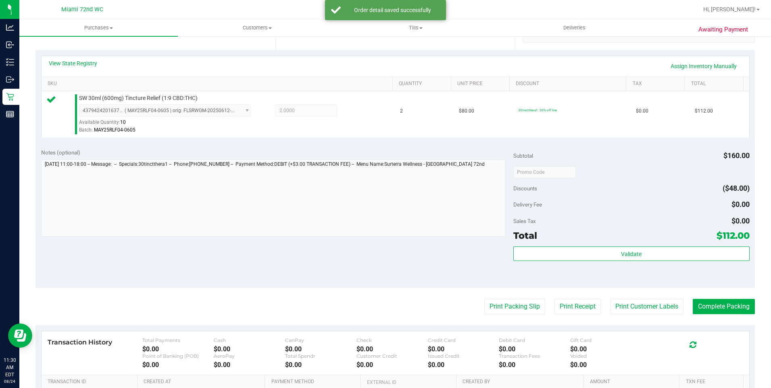
scroll to position [171, 0]
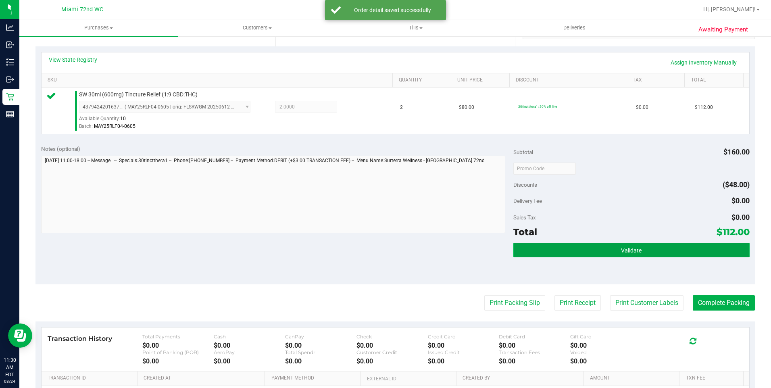
drag, startPoint x: 689, startPoint y: 255, endPoint x: 692, endPoint y: 251, distance: 4.6
click at [690, 254] on button "Validate" at bounding box center [631, 250] width 236 height 15
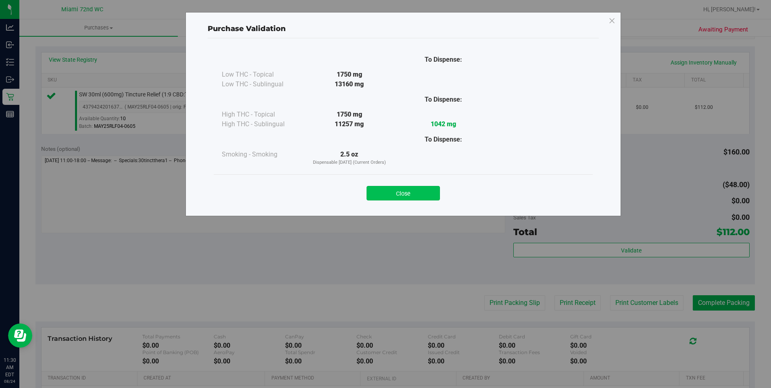
click at [419, 194] on button "Close" at bounding box center [403, 193] width 73 height 15
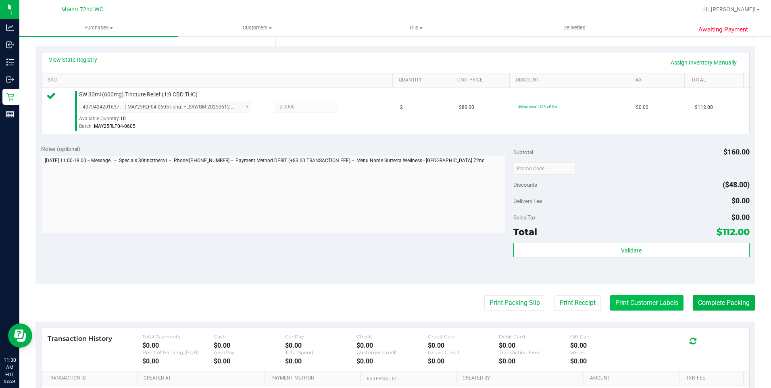
click at [628, 301] on button "Print Customer Labels" at bounding box center [646, 302] width 73 height 15
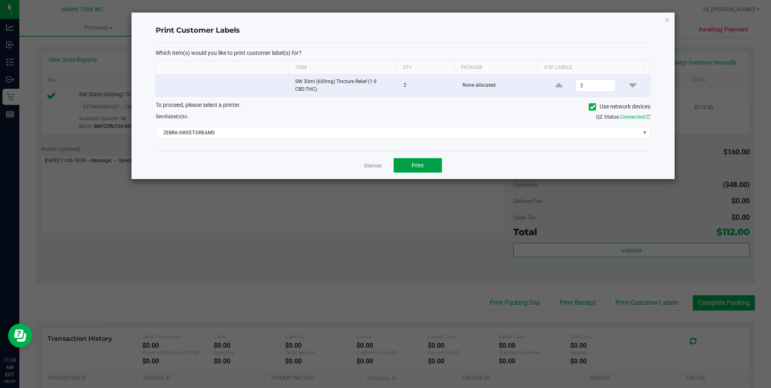
click at [438, 159] on button "Print" at bounding box center [418, 165] width 48 height 15
click at [372, 166] on link "Dismiss" at bounding box center [372, 166] width 17 height 7
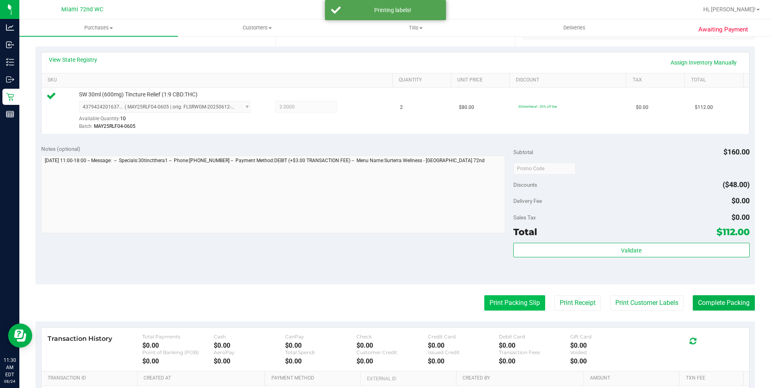
click at [504, 308] on button "Print Packing Slip" at bounding box center [514, 302] width 61 height 15
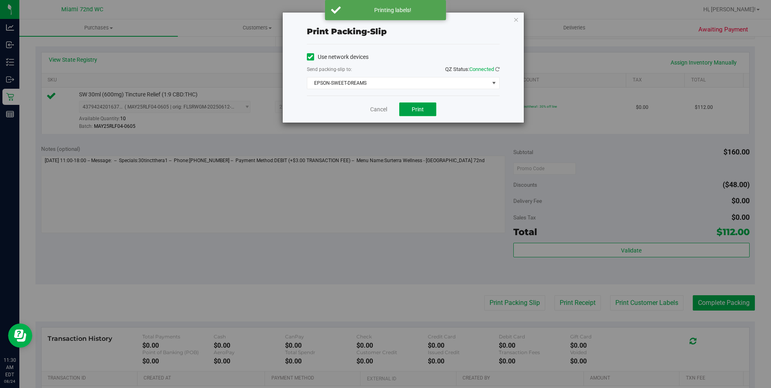
click at [417, 115] on button "Print" at bounding box center [417, 109] width 37 height 14
click at [376, 110] on link "Cancel" at bounding box center [378, 109] width 17 height 8
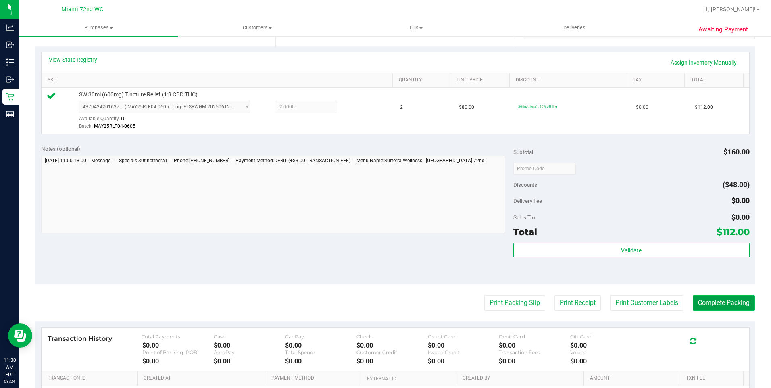
click at [718, 309] on button "Complete Packing" at bounding box center [724, 302] width 62 height 15
